Goal: Task Accomplishment & Management: Check status

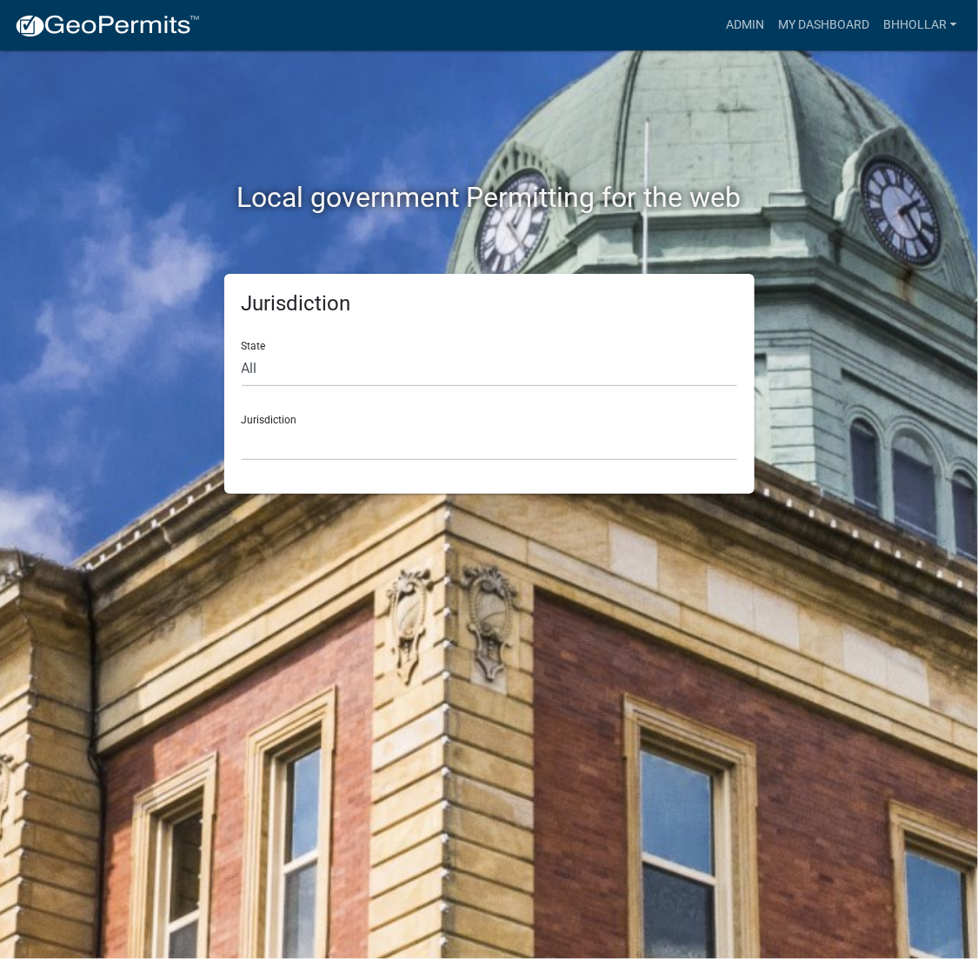
click at [297, 421] on div "Jurisdiction [GEOGRAPHIC_DATA], [US_STATE] [GEOGRAPHIC_DATA], [US_STATE][PERSON…" at bounding box center [489, 431] width 495 height 60
click at [297, 449] on select "[GEOGRAPHIC_DATA], [US_STATE] [GEOGRAPHIC_DATA], [US_STATE][PERSON_NAME][GEOGRA…" at bounding box center [489, 443] width 495 height 36
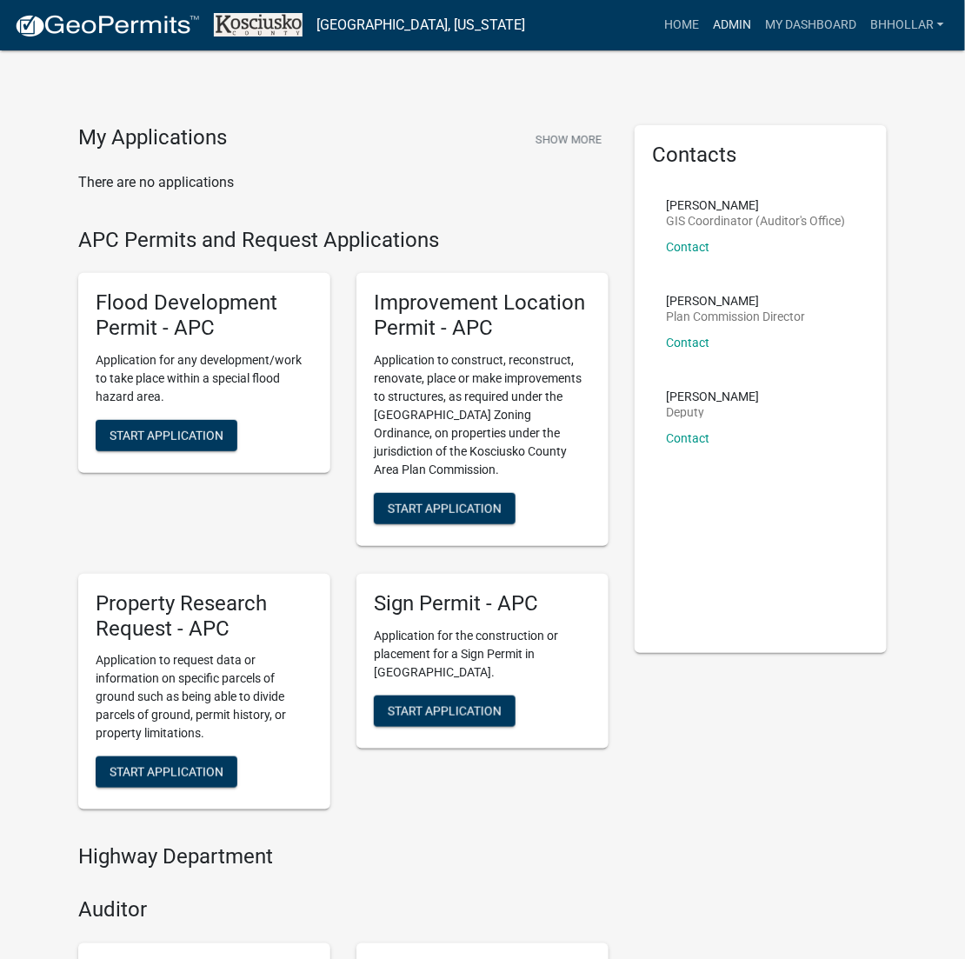
click at [726, 17] on link "Admin" at bounding box center [732, 25] width 52 height 33
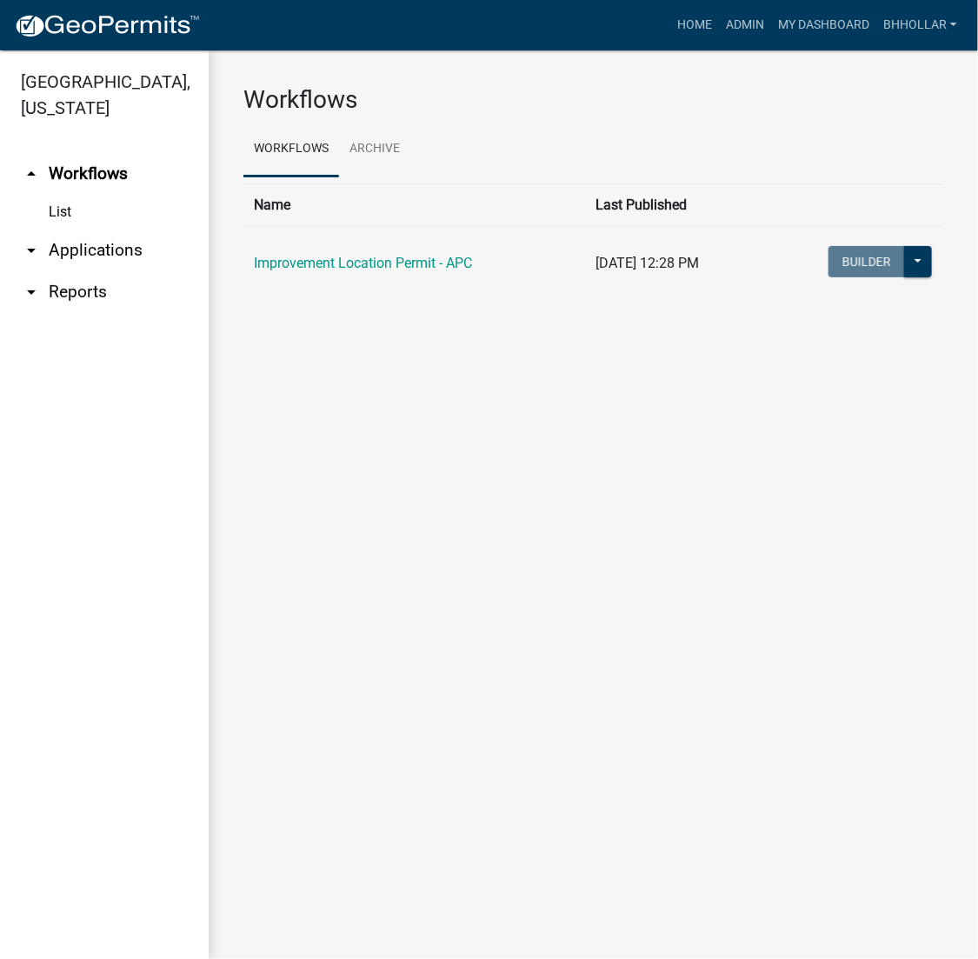
click at [75, 229] on link "List" at bounding box center [104, 212] width 209 height 35
click at [74, 252] on link "arrow_drop_down Applications" at bounding box center [104, 250] width 209 height 42
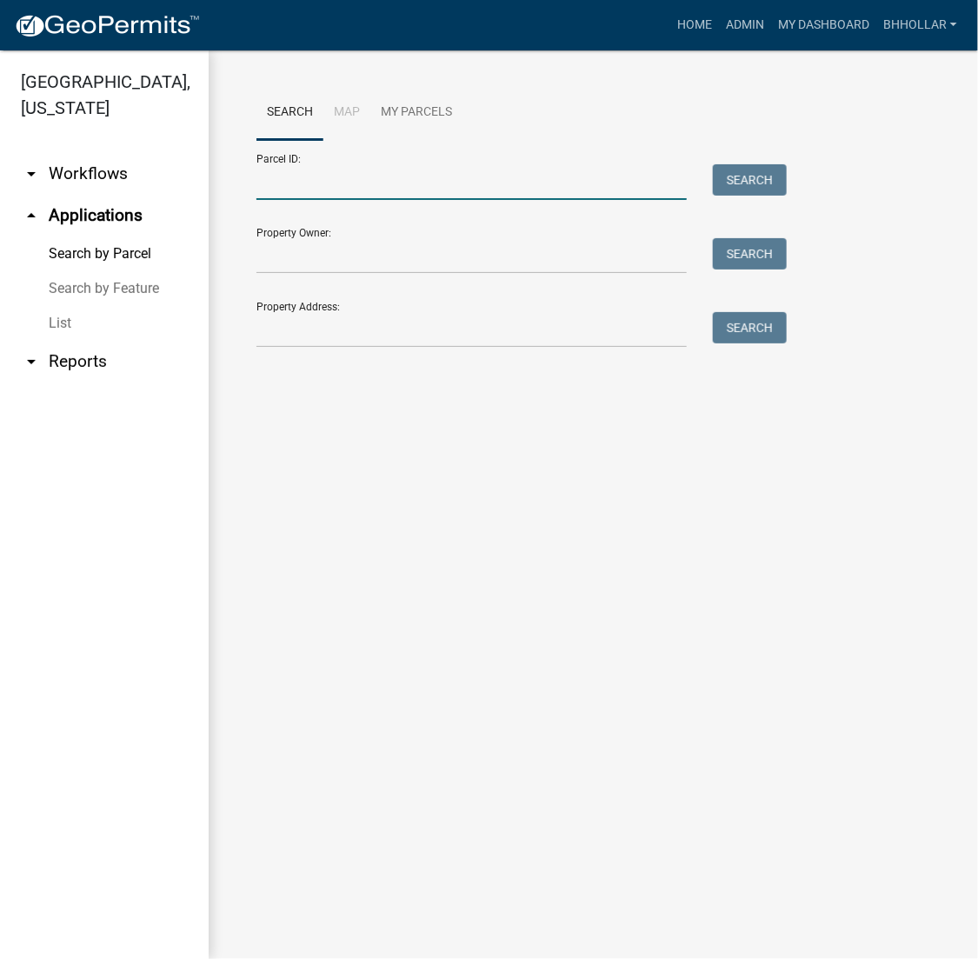
click at [322, 186] on input "Parcel ID:" at bounding box center [471, 182] width 430 height 36
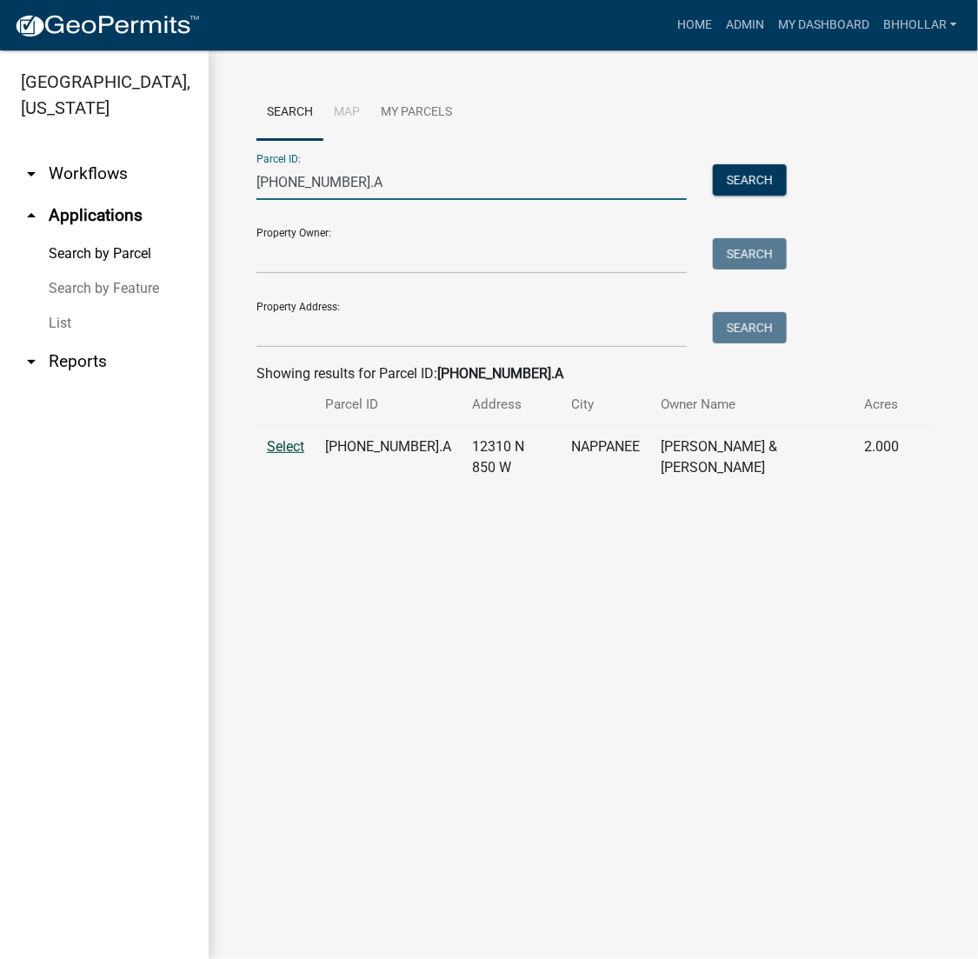
type input "[PHONE_NUMBER].A"
click at [295, 449] on span "Select" at bounding box center [285, 446] width 37 height 17
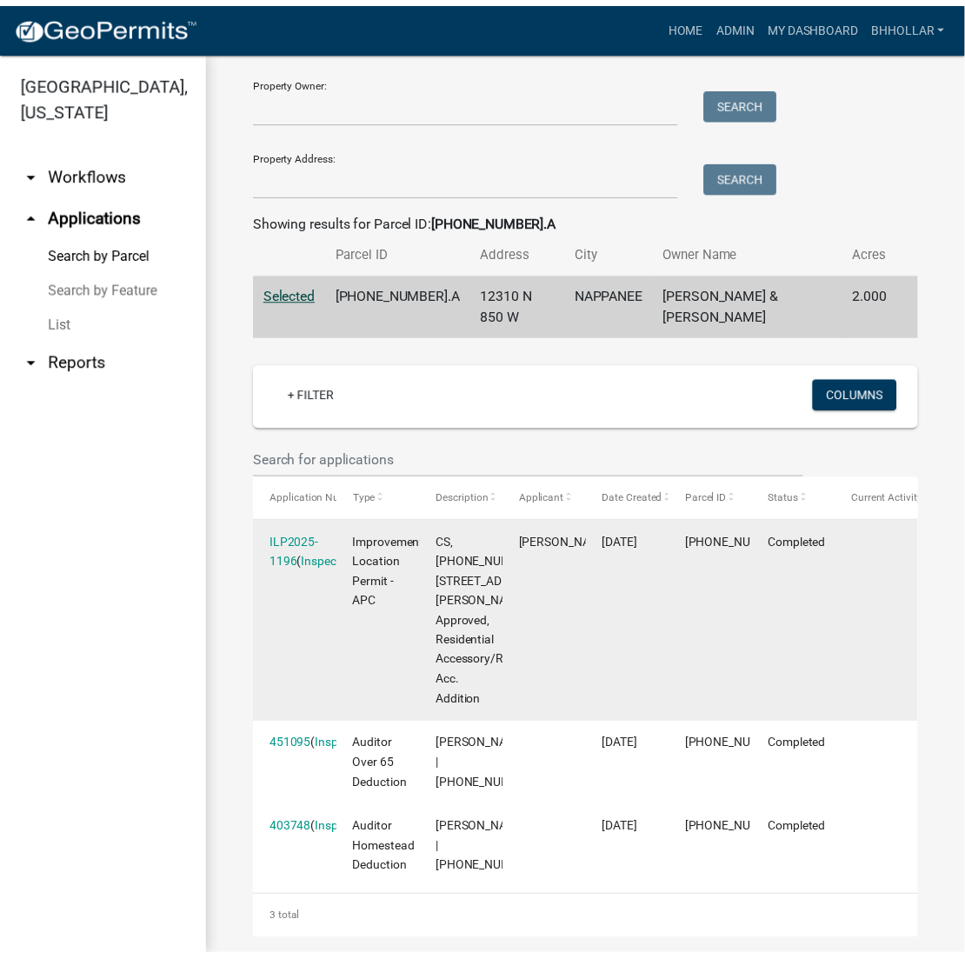
scroll to position [174, 0]
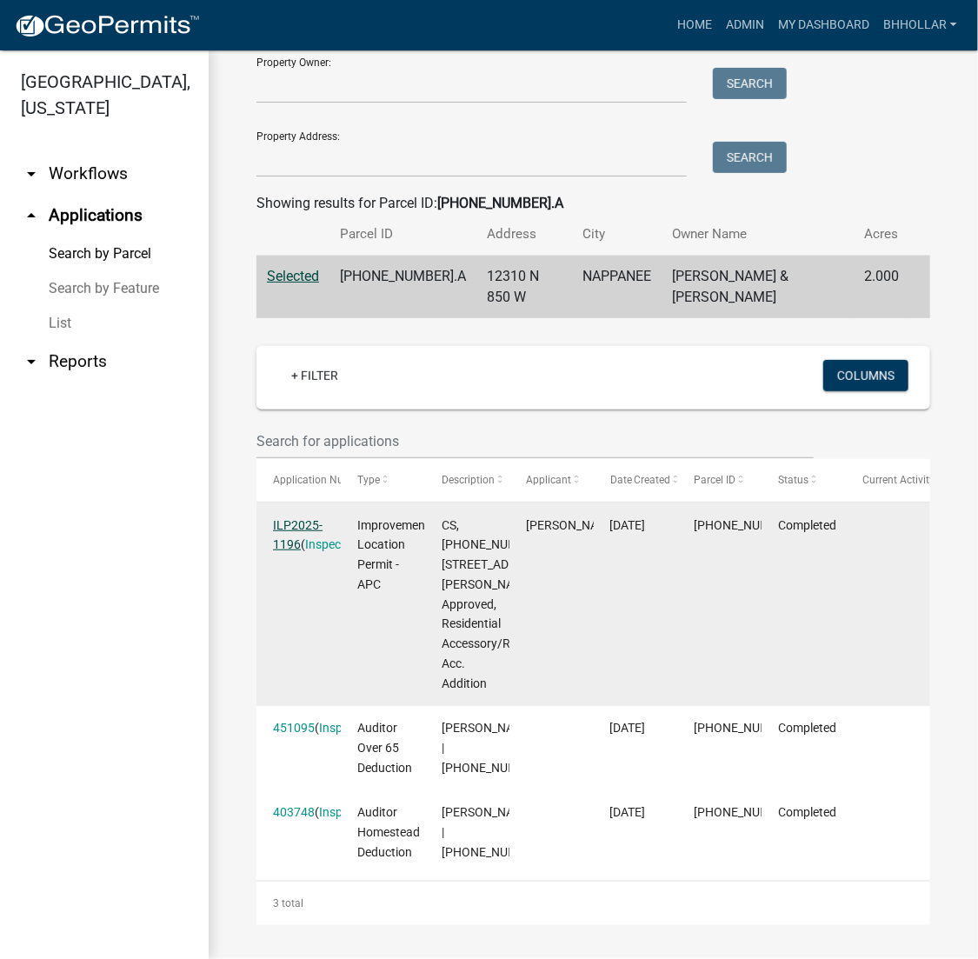
click at [288, 534] on link "ILP2025-1196" at bounding box center [298, 535] width 50 height 34
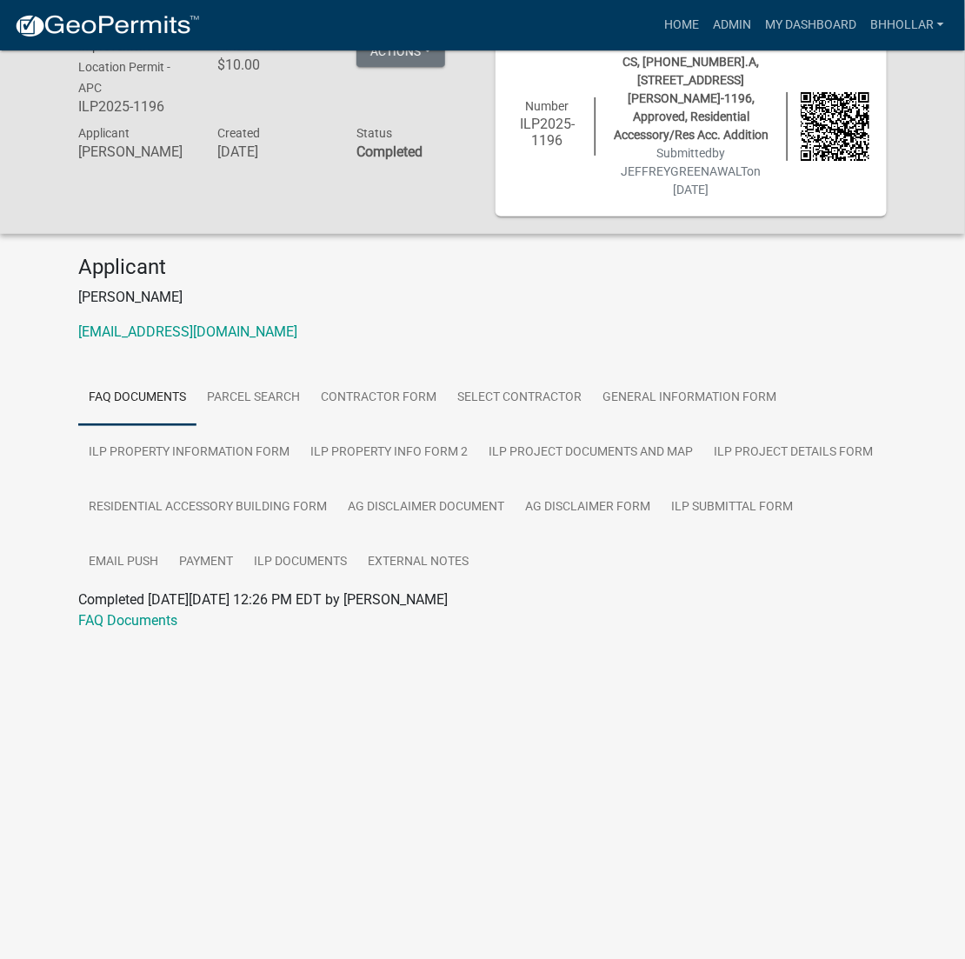
scroll to position [50, 0]
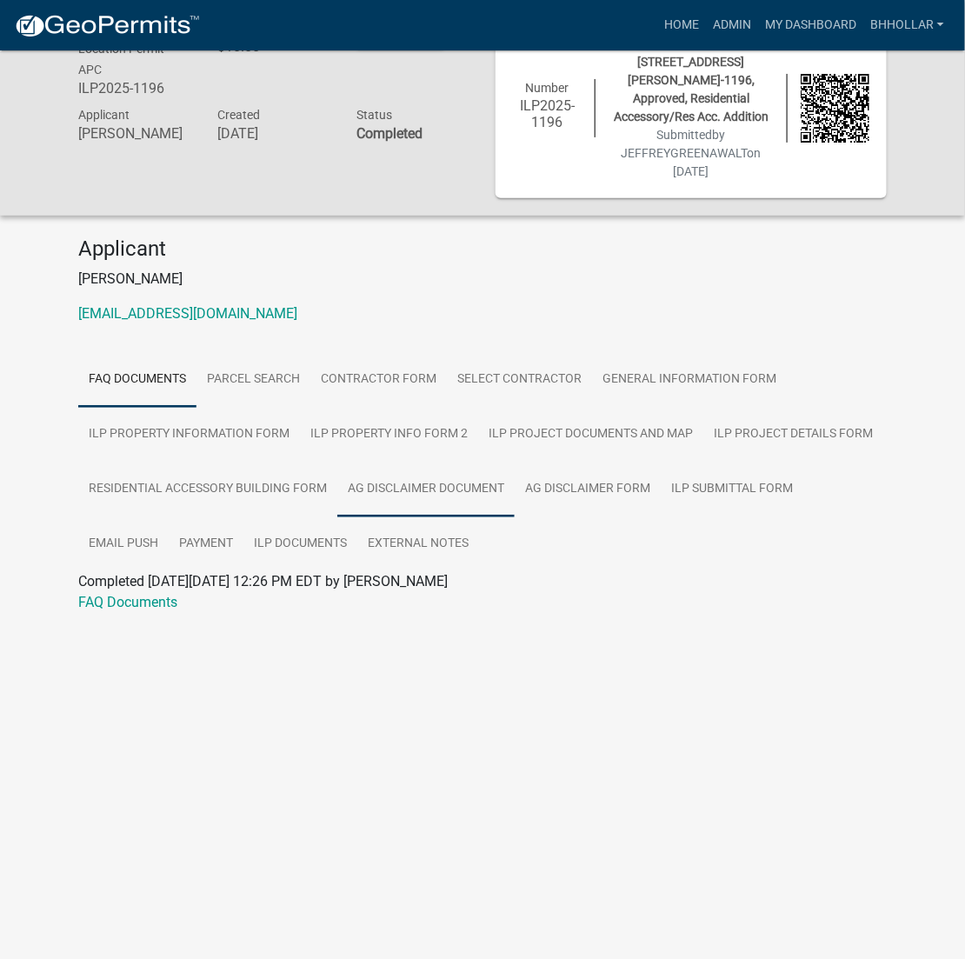
drag, startPoint x: 360, startPoint y: 475, endPoint x: 369, endPoint y: 472, distance: 9.9
click at [360, 475] on link "Ag Disclaimer Document" at bounding box center [425, 489] width 177 height 56
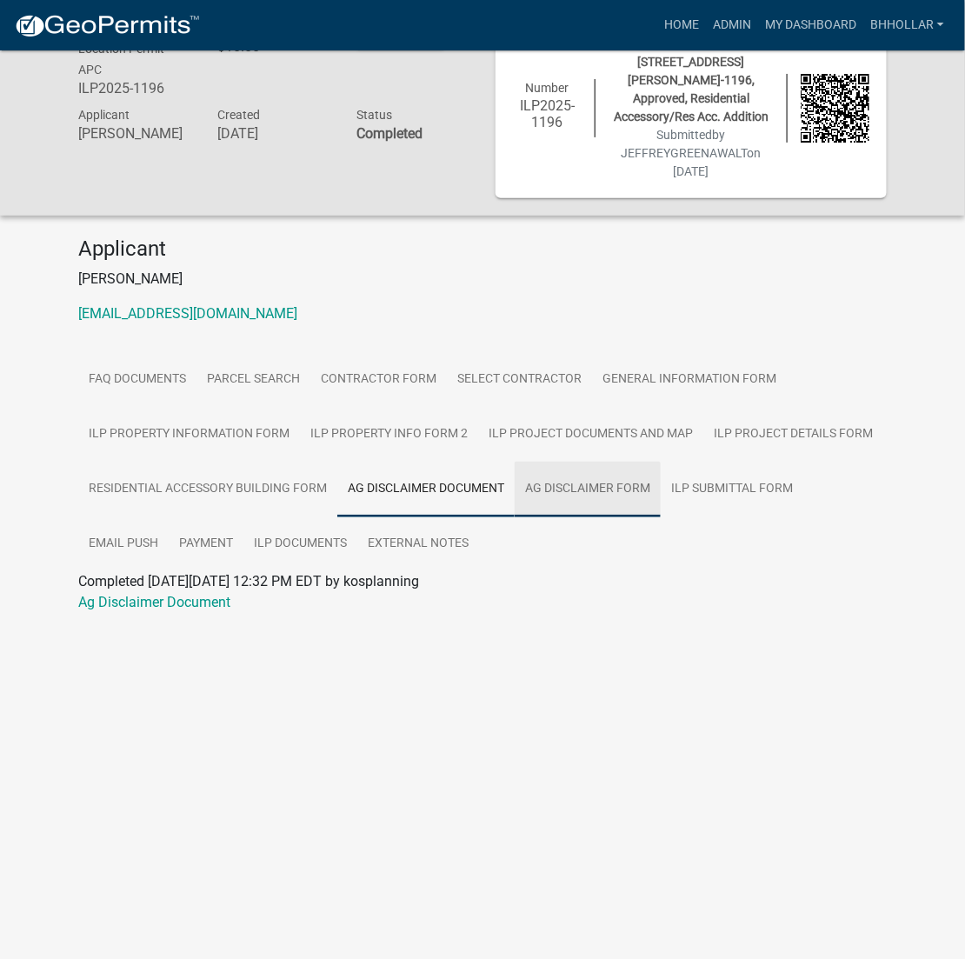
click at [585, 487] on link "Ag Disclaimer Form" at bounding box center [588, 489] width 146 height 56
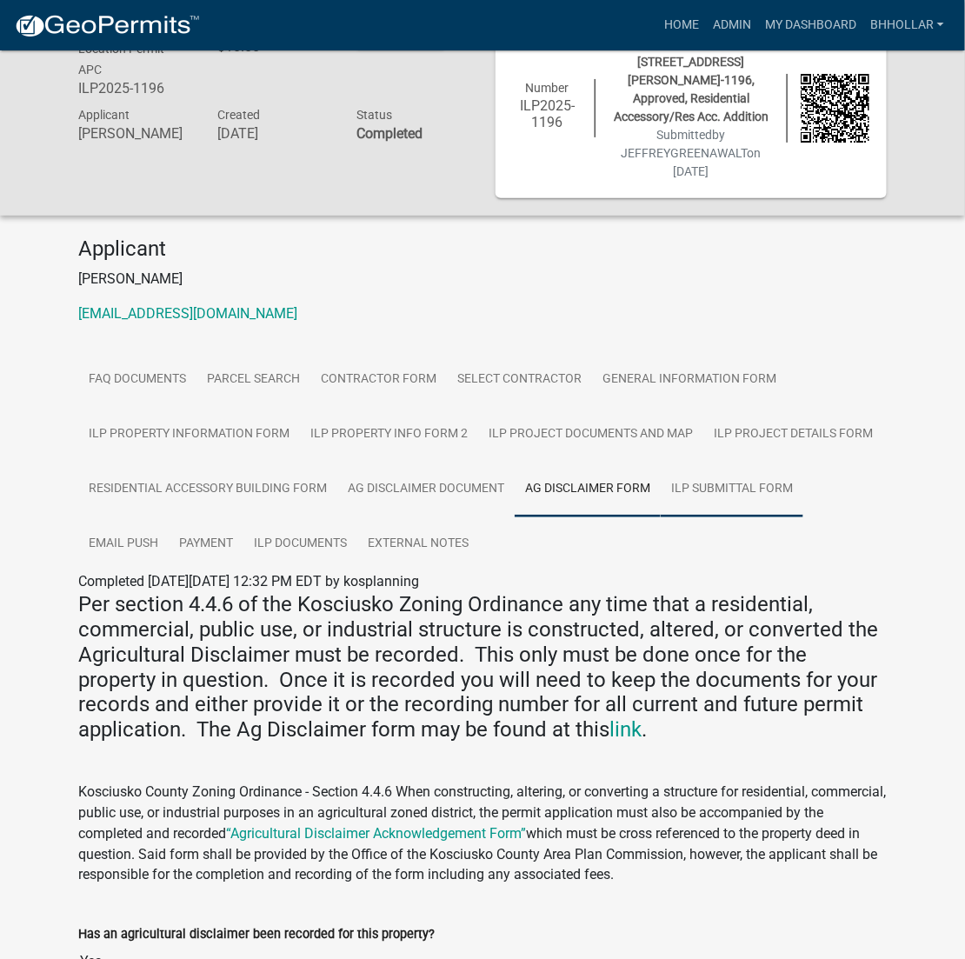
click at [734, 480] on link "ILP Submittal Form" at bounding box center [732, 489] width 143 height 56
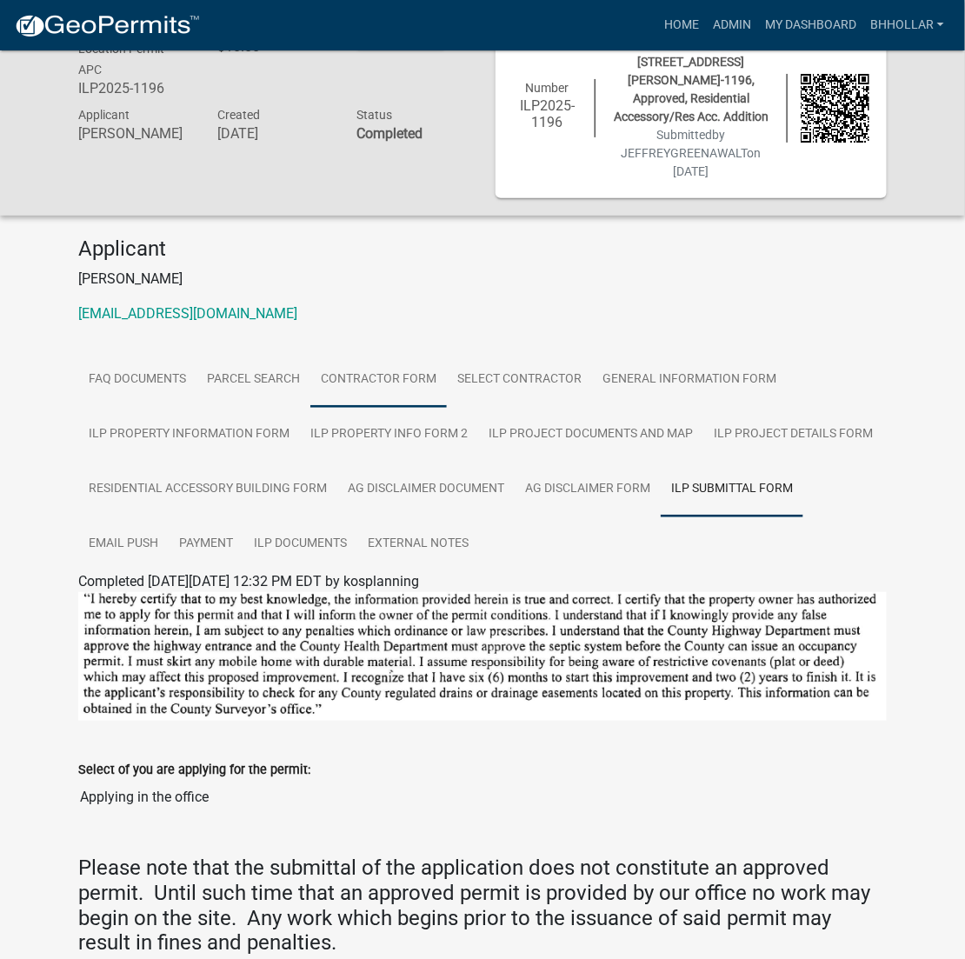
click at [389, 381] on link "Contractor Form" at bounding box center [378, 380] width 136 height 56
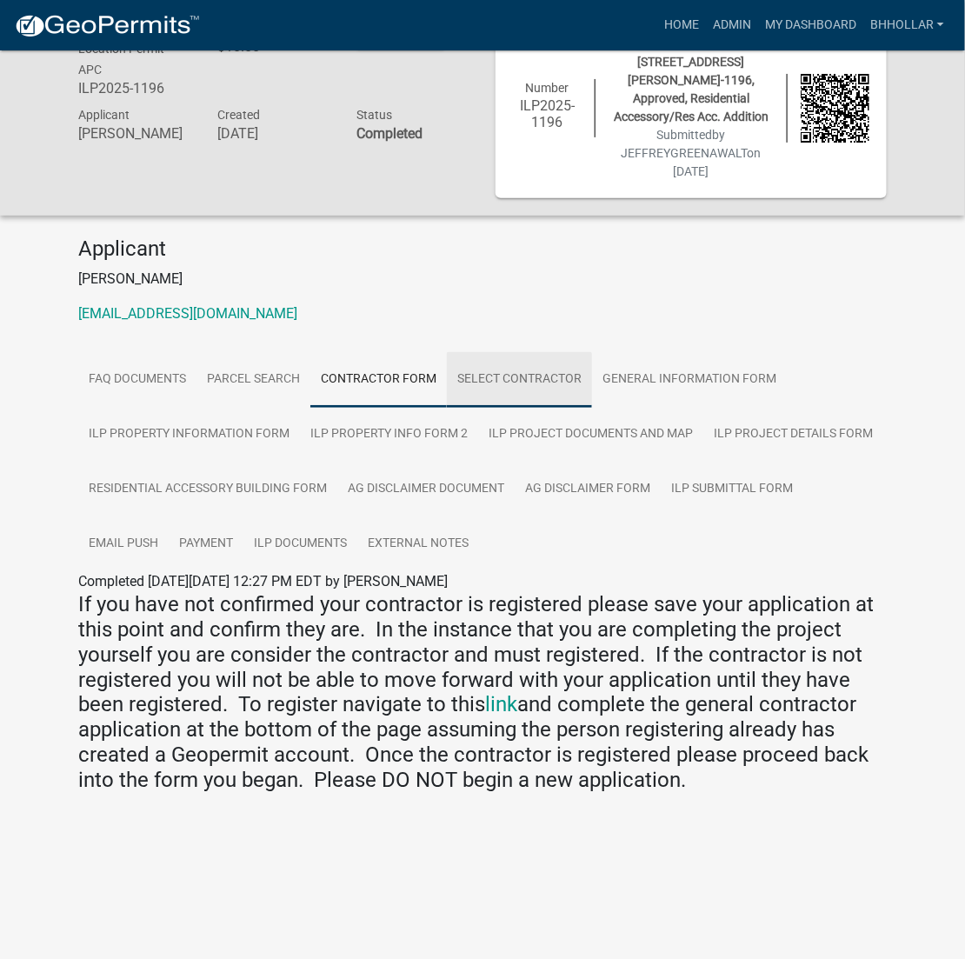
click at [485, 378] on link "Select contractor" at bounding box center [519, 380] width 145 height 56
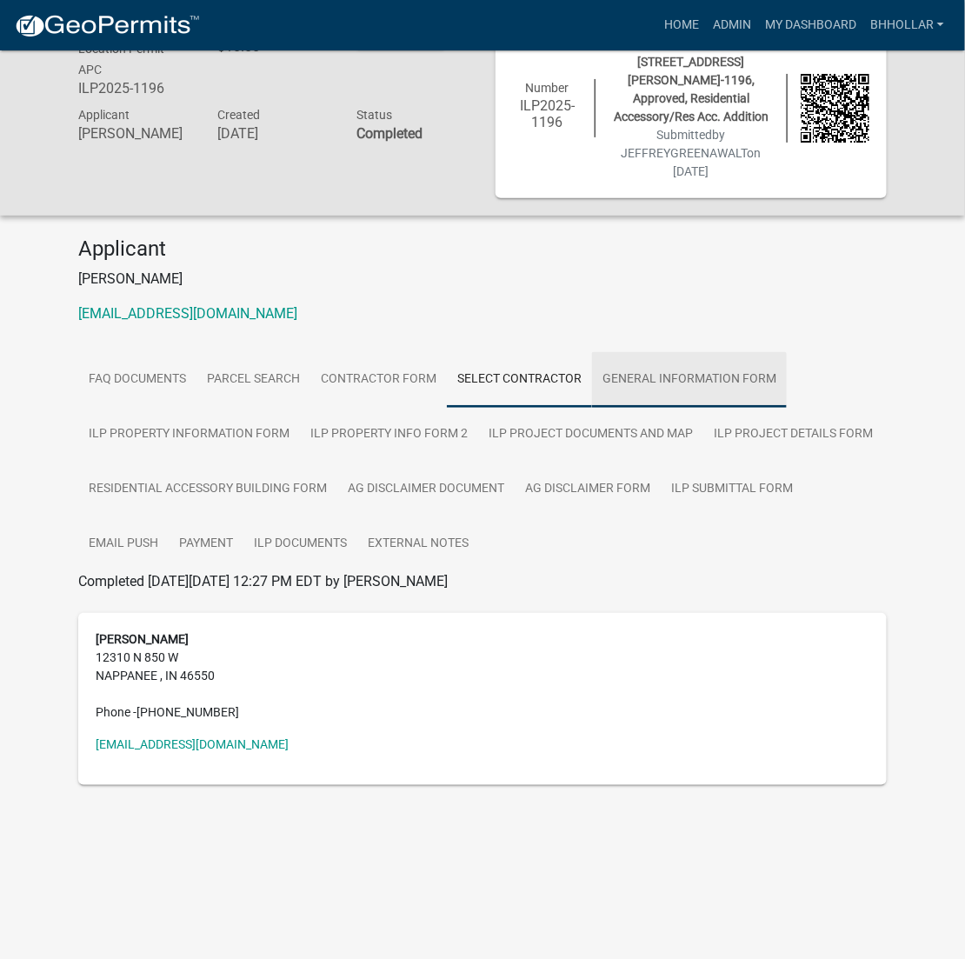
click at [671, 377] on link "General Information Form" at bounding box center [689, 380] width 195 height 56
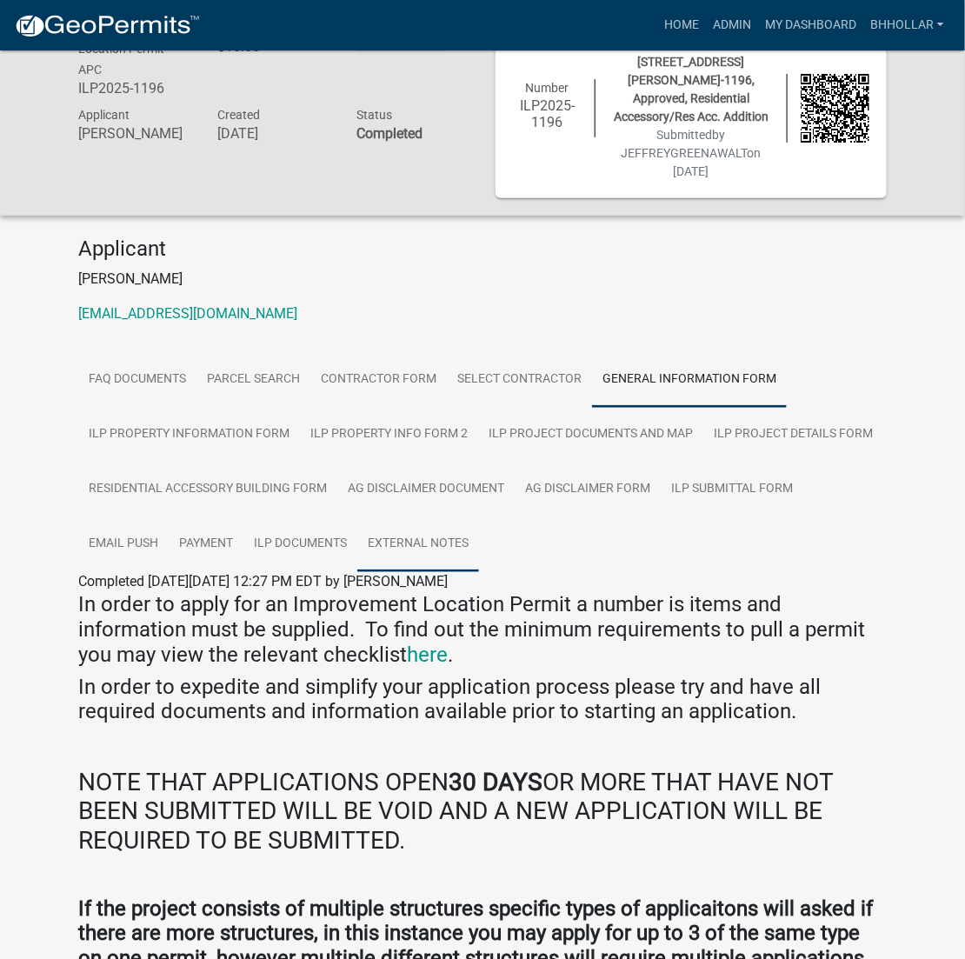
click at [423, 531] on link "External Notes" at bounding box center [418, 544] width 122 height 56
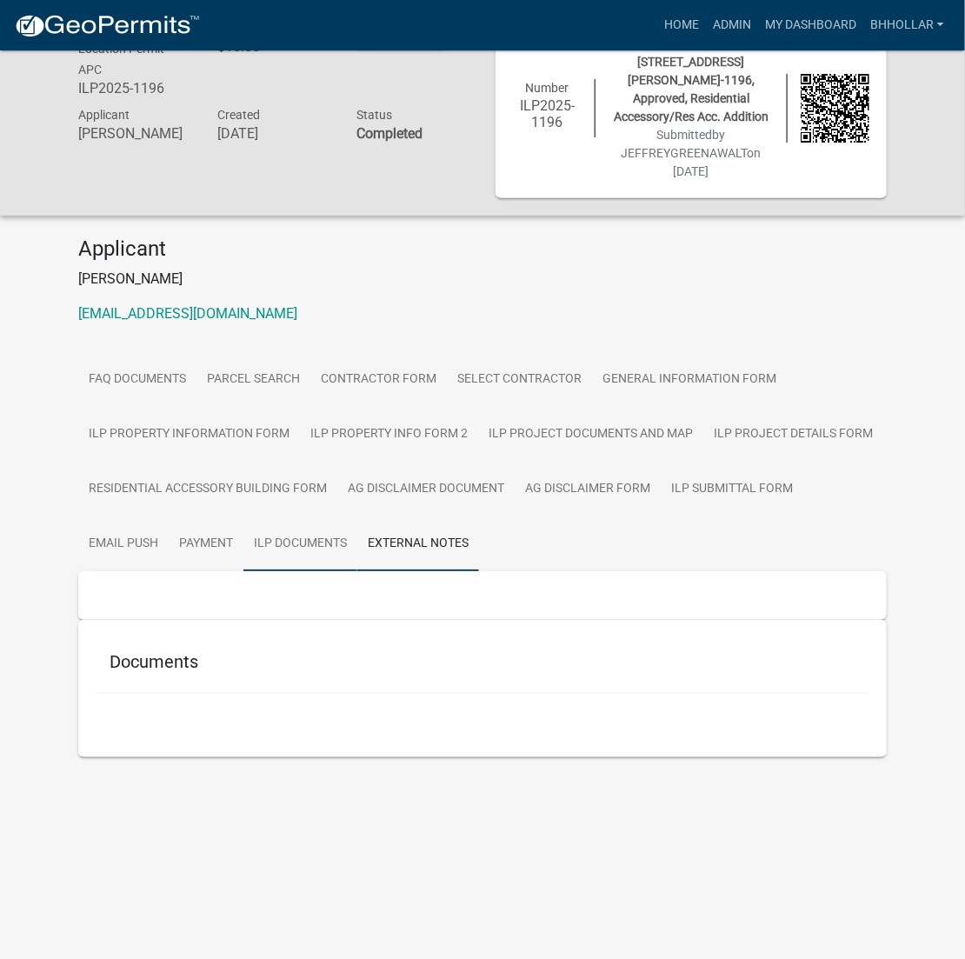
click at [295, 540] on link "ILP Documents" at bounding box center [300, 544] width 114 height 56
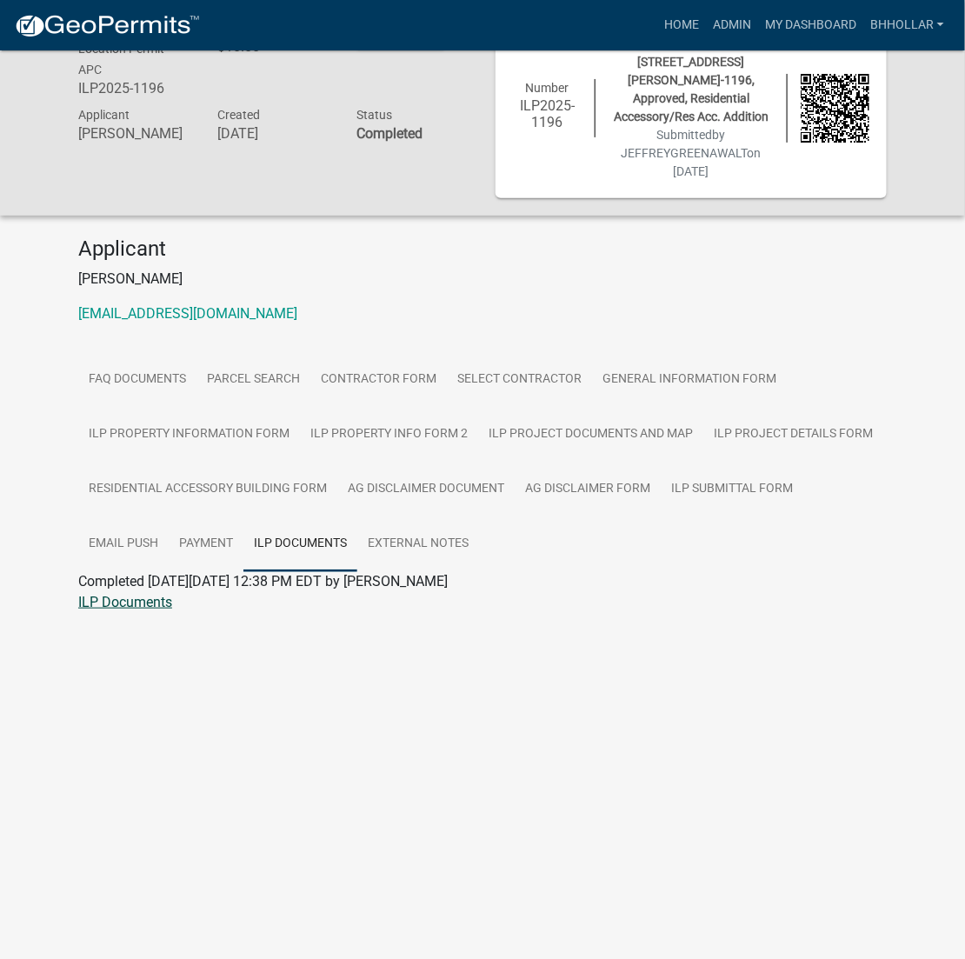
click at [149, 596] on link "ILP Documents" at bounding box center [125, 602] width 94 height 17
click at [216, 534] on link "Payment" at bounding box center [206, 544] width 75 height 56
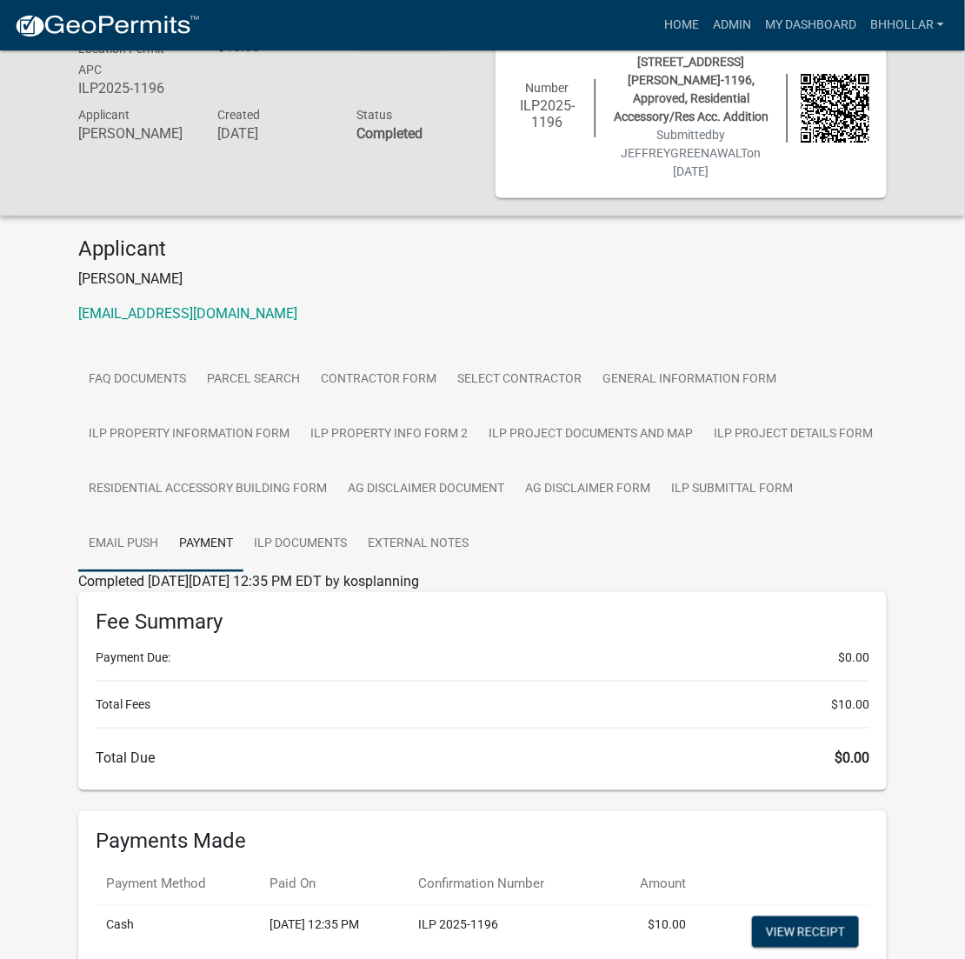
click at [128, 539] on link "Email Push" at bounding box center [123, 544] width 90 height 56
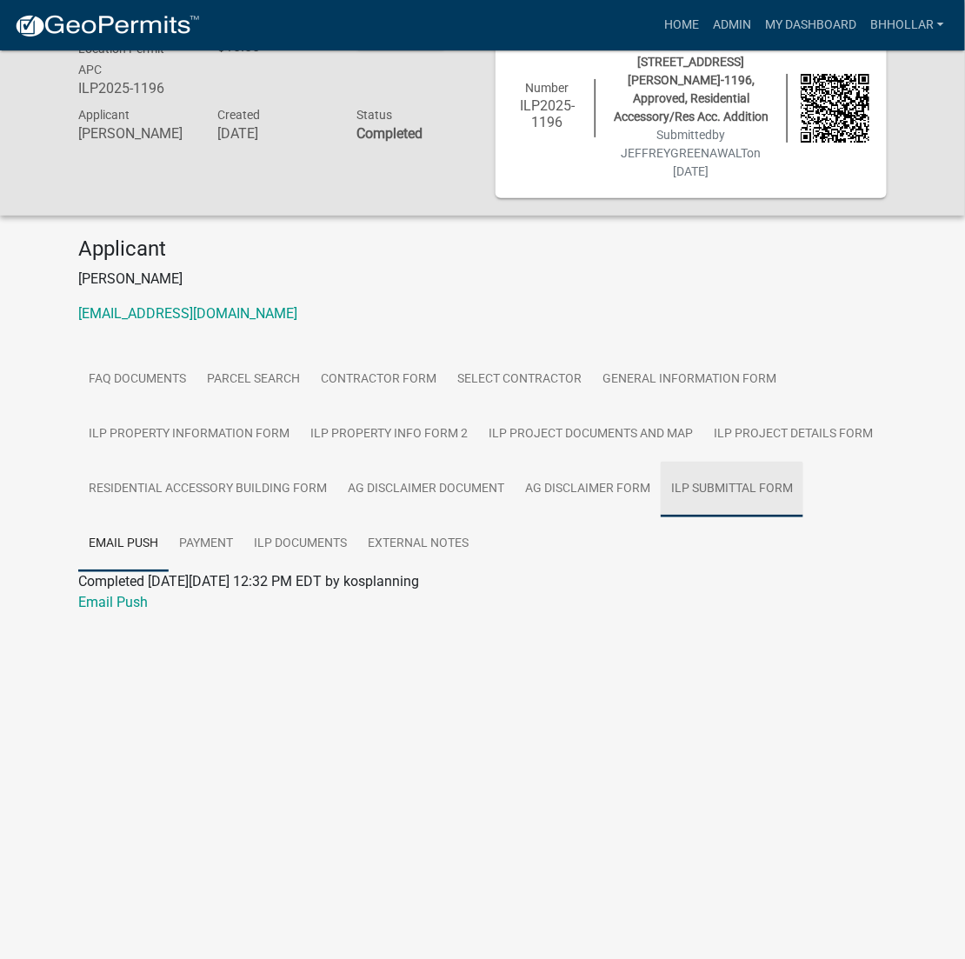
click at [729, 478] on link "ILP Submittal Form" at bounding box center [732, 489] width 143 height 56
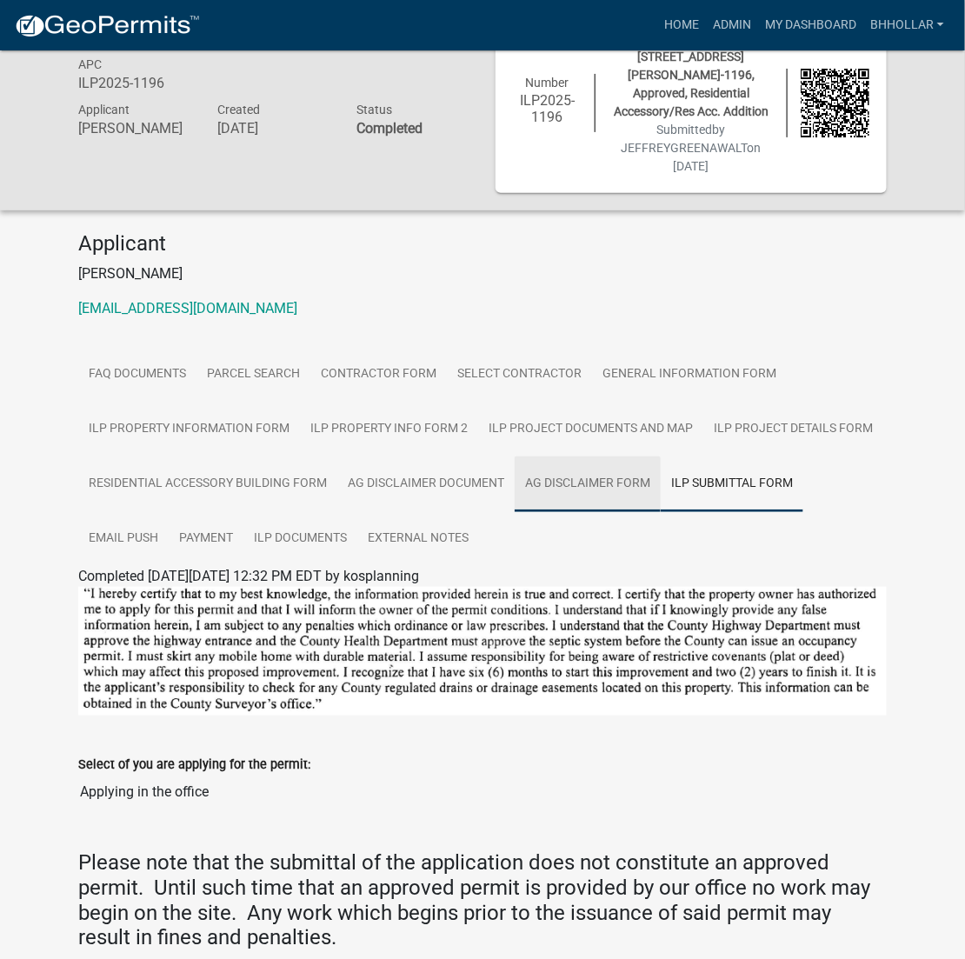
click at [561, 478] on link "Ag Disclaimer Form" at bounding box center [588, 484] width 146 height 56
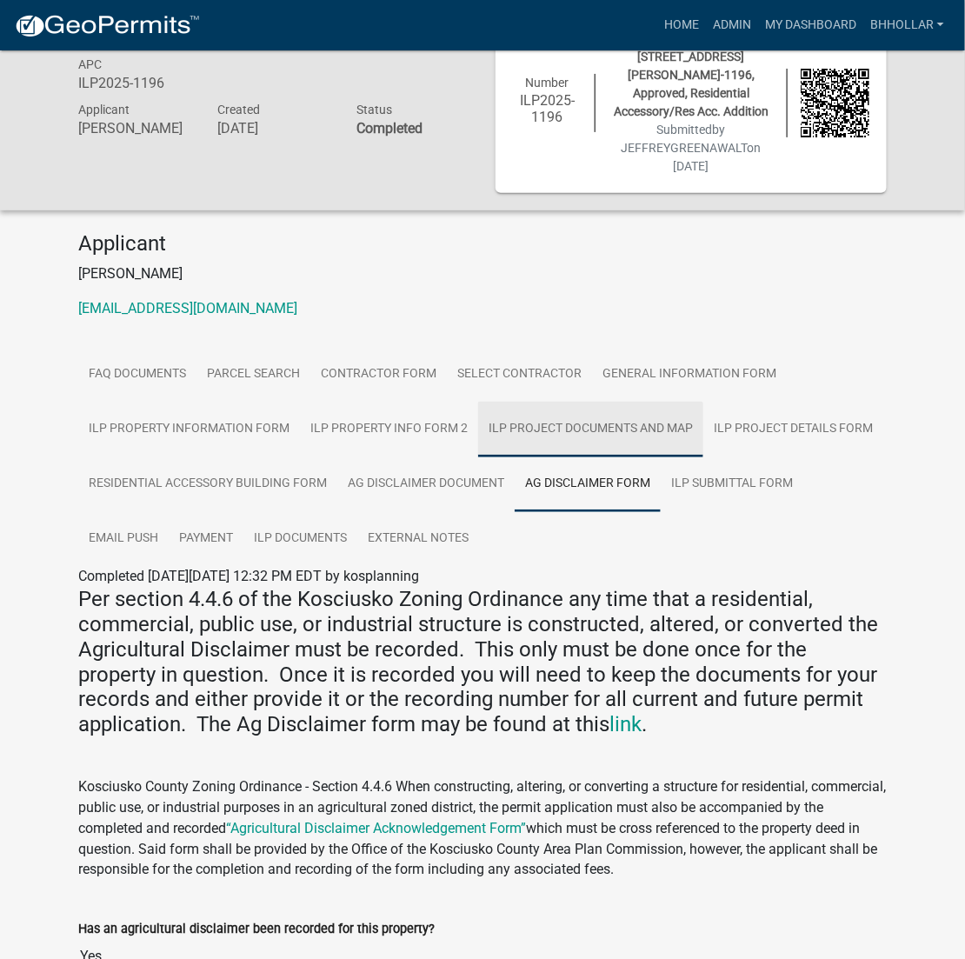
click at [574, 423] on link "ILP Project Documents and Map" at bounding box center [590, 430] width 225 height 56
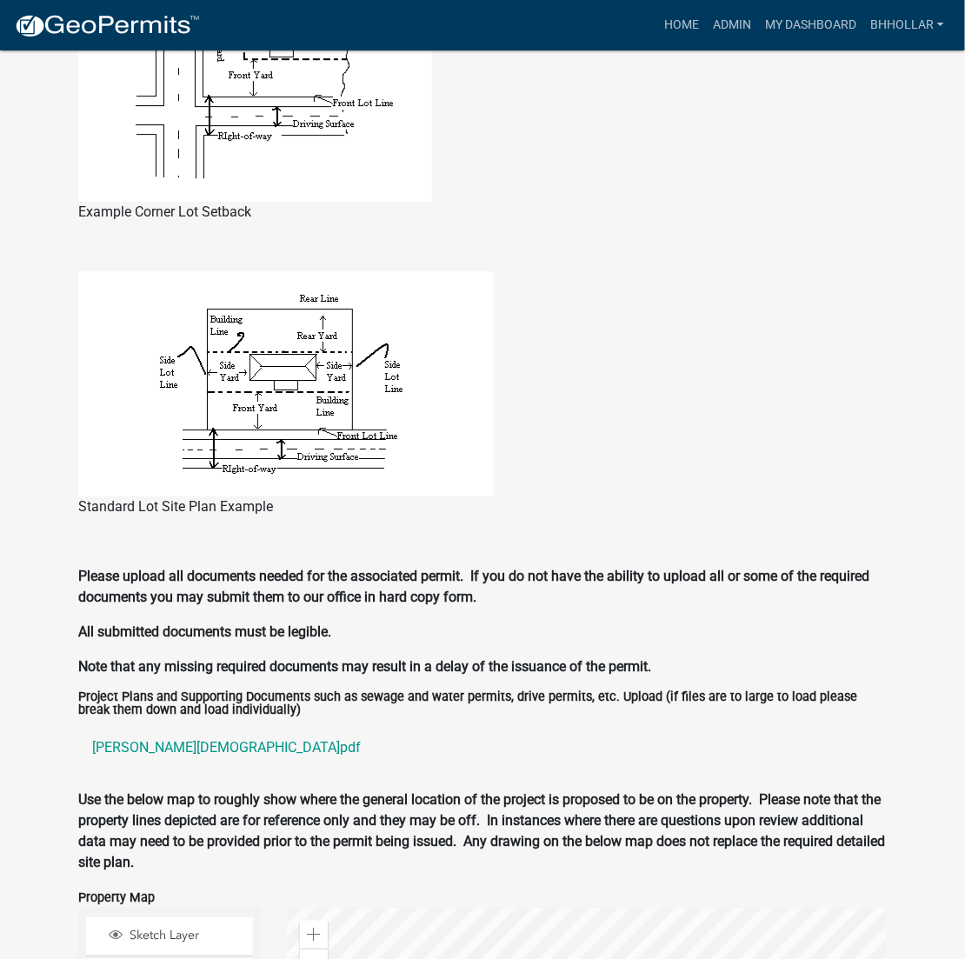
scroll to position [1738, 0]
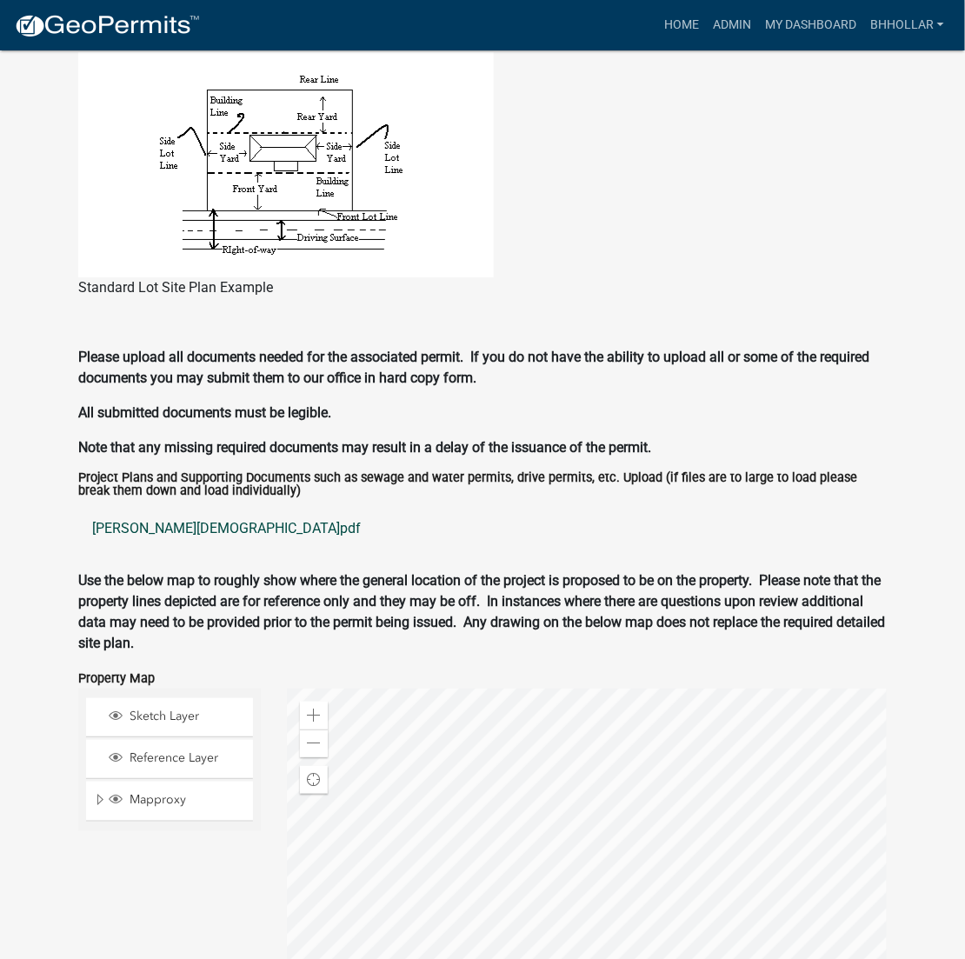
click at [148, 531] on link "[PERSON_NAME][DEMOGRAPHIC_DATA]pdf" at bounding box center [482, 529] width 808 height 42
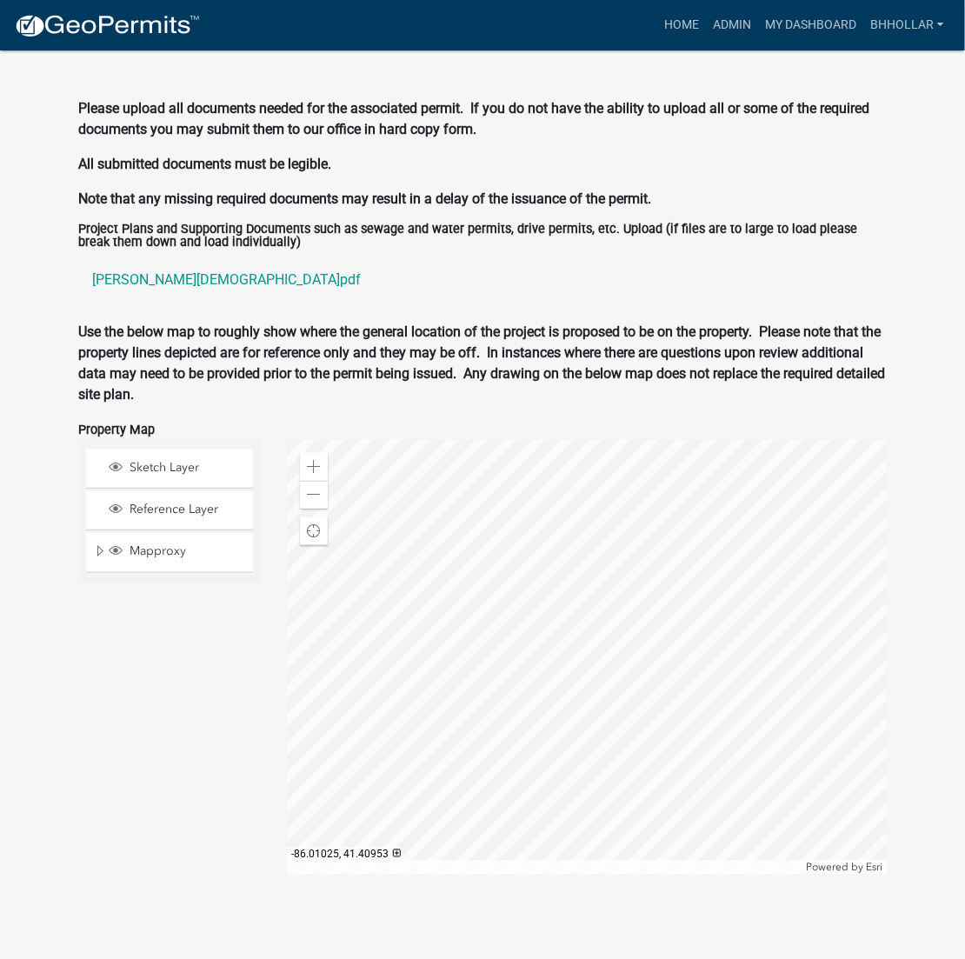
scroll to position [1465, 0]
